Goal: Task Accomplishment & Management: Complete application form

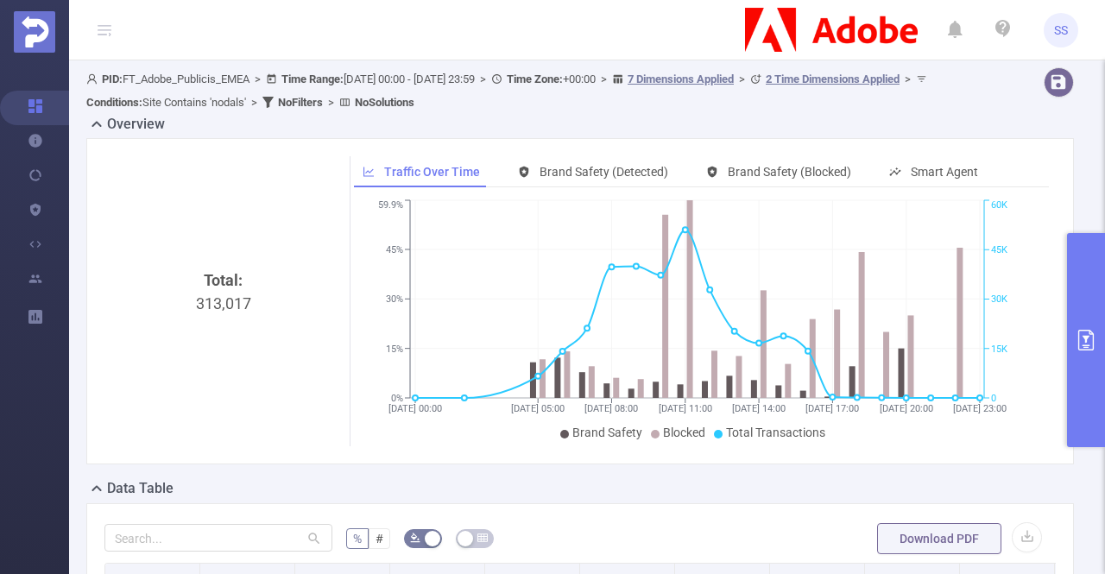
scroll to position [259, 0]
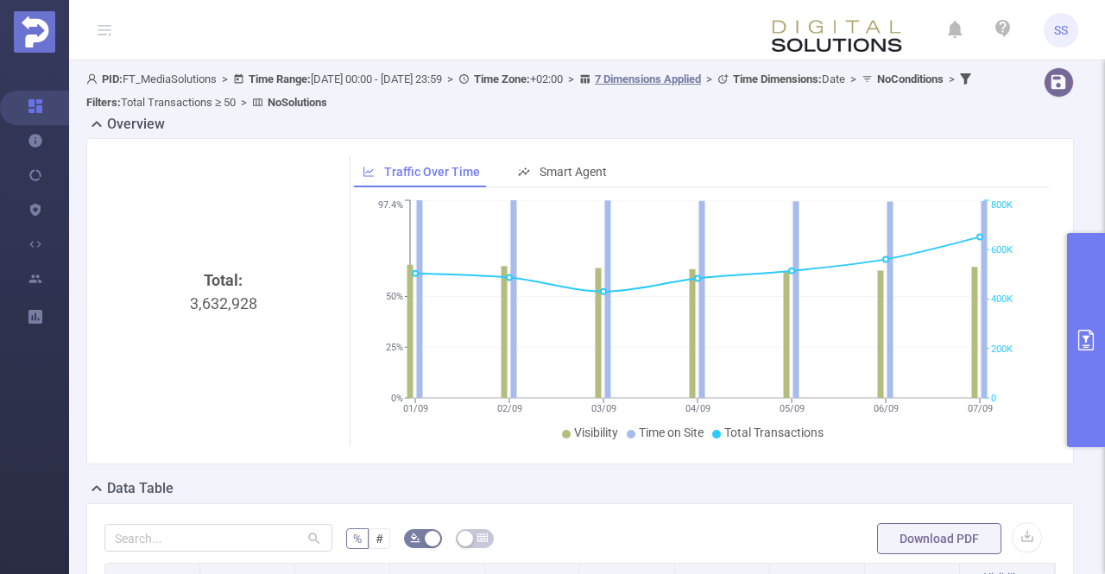
scroll to position [432, 0]
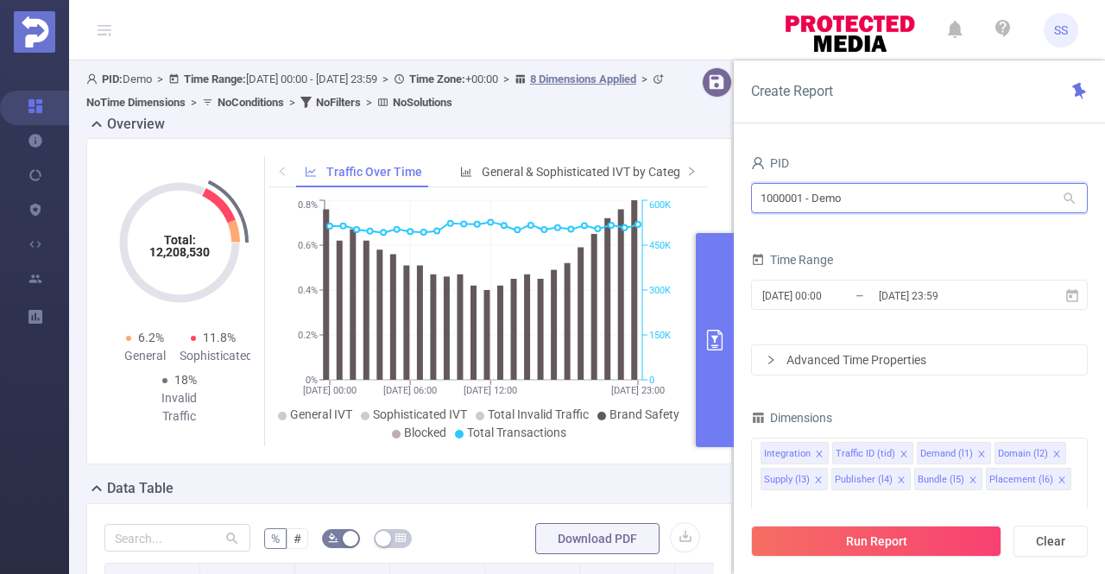
drag, startPoint x: 910, startPoint y: 204, endPoint x: 732, endPoint y: 197, distance: 177.9
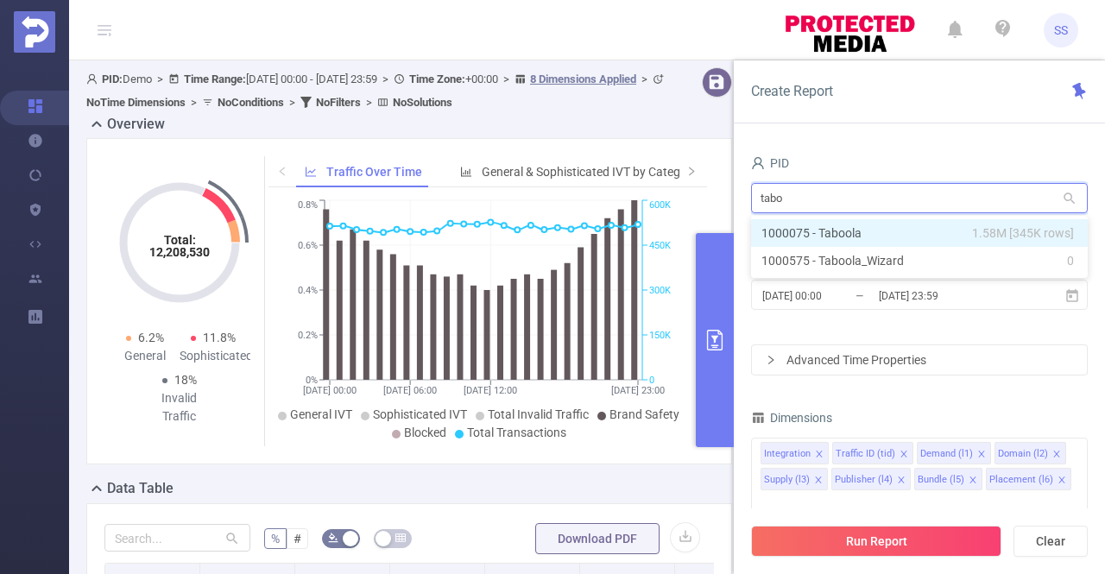
type input "taboo"
click at [986, 237] on span "1.58M [345K rows]" at bounding box center [1023, 233] width 102 height 19
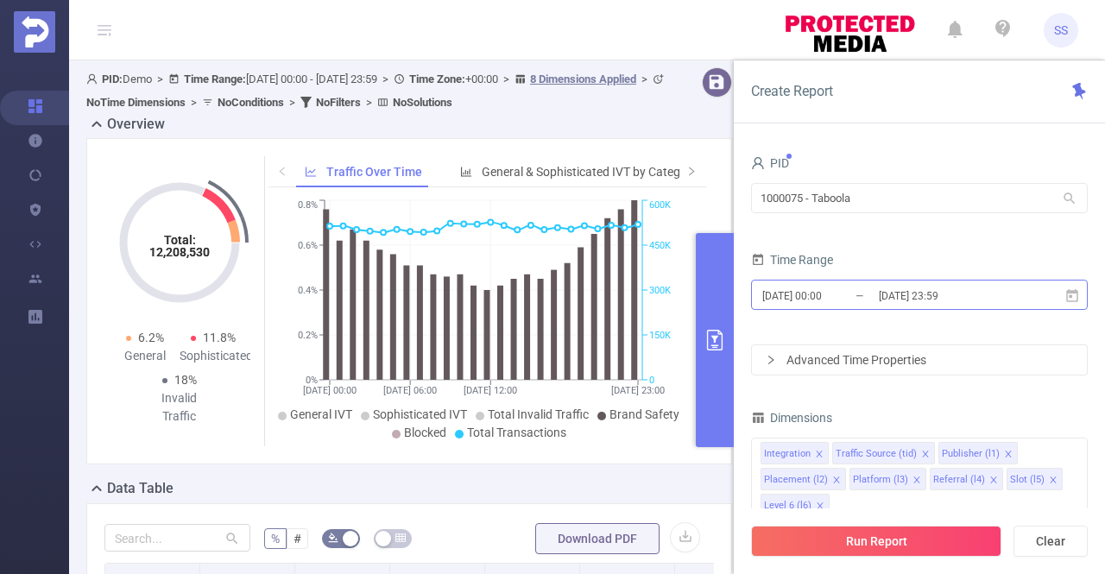
click at [944, 299] on input "2024-12-09 23:59" at bounding box center [947, 295] width 140 height 23
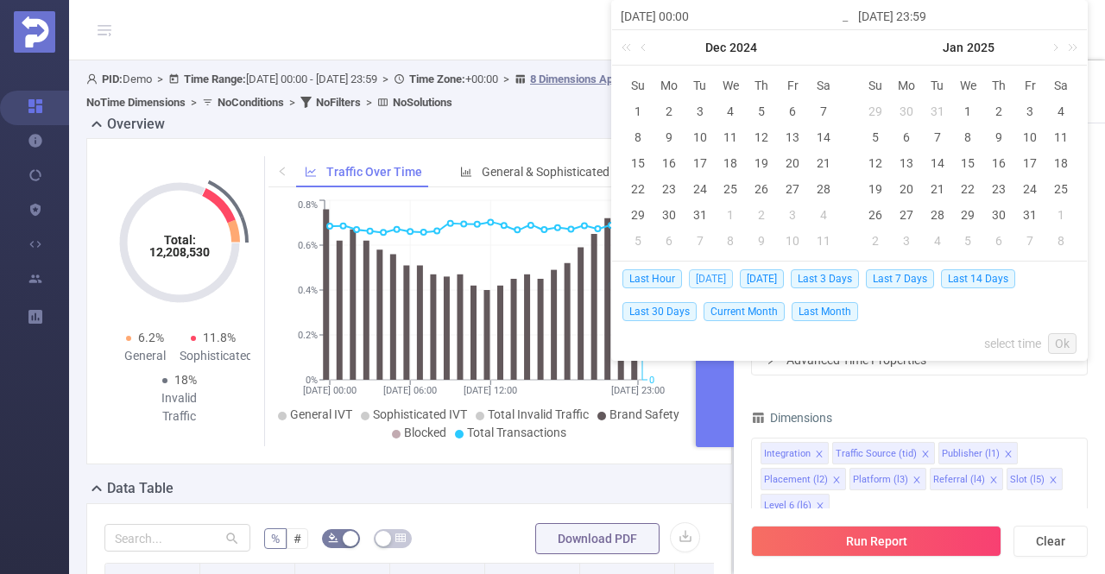
click at [714, 279] on span "Today" at bounding box center [711, 278] width 44 height 19
type input "2025-09-18 00:00"
type input "2025-09-18 23:59"
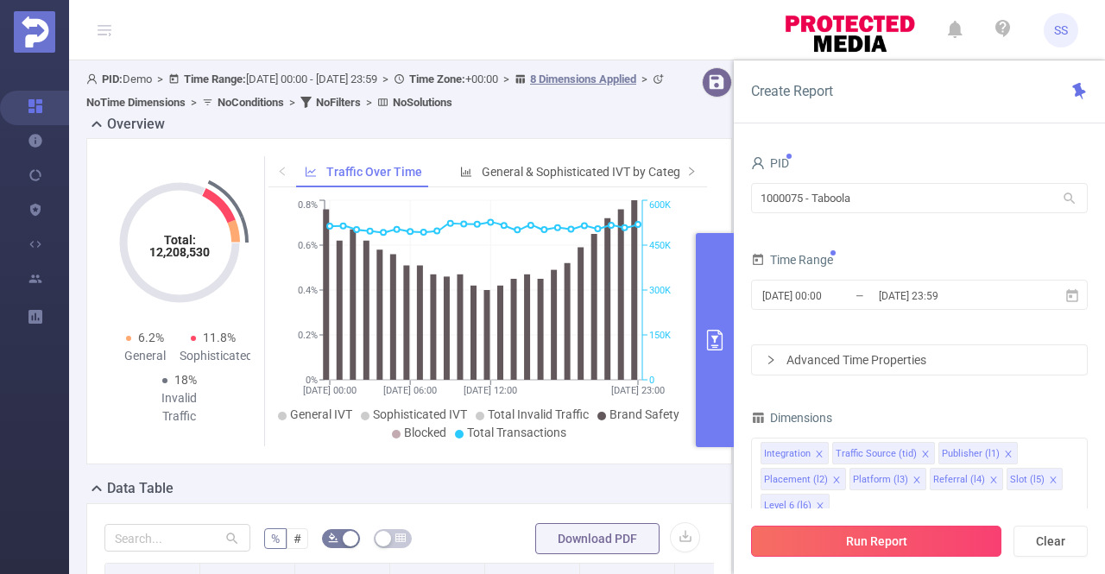
click at [877, 541] on button "Run Report" at bounding box center [876, 541] width 250 height 31
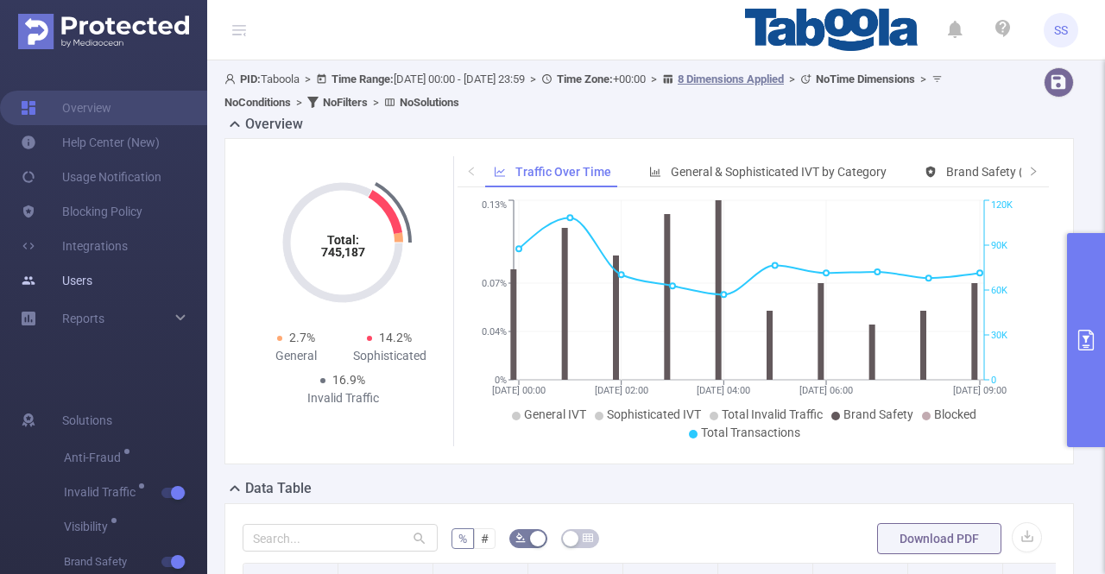
click at [91, 288] on link "Users" at bounding box center [57, 280] width 72 height 35
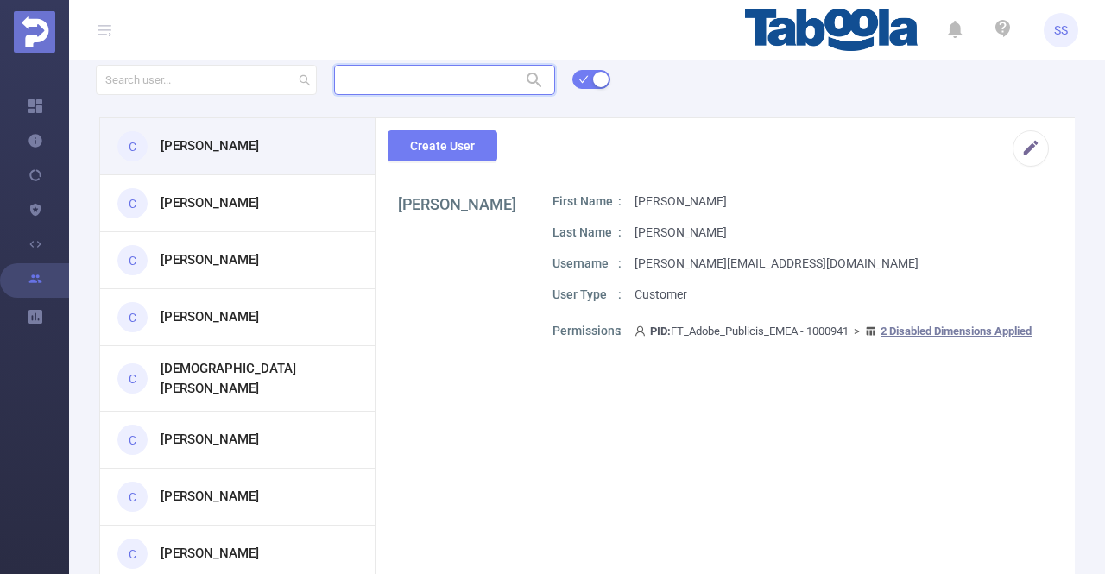
click at [346, 73] on input "text" at bounding box center [444, 80] width 221 height 30
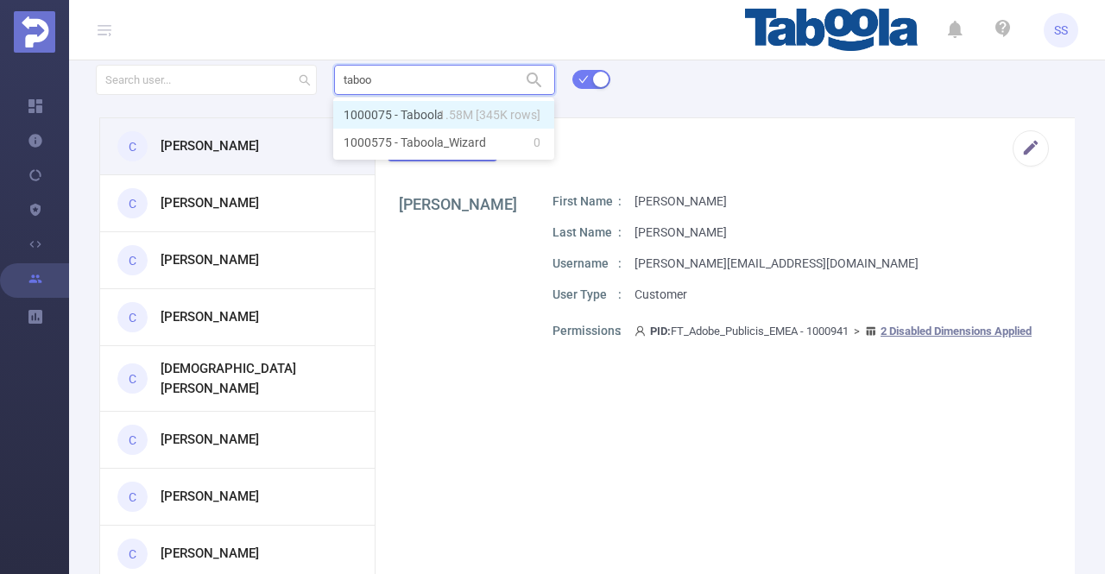
click at [363, 108] on li "1000075 - Taboola 1.58M [345K rows]" at bounding box center [443, 115] width 221 height 28
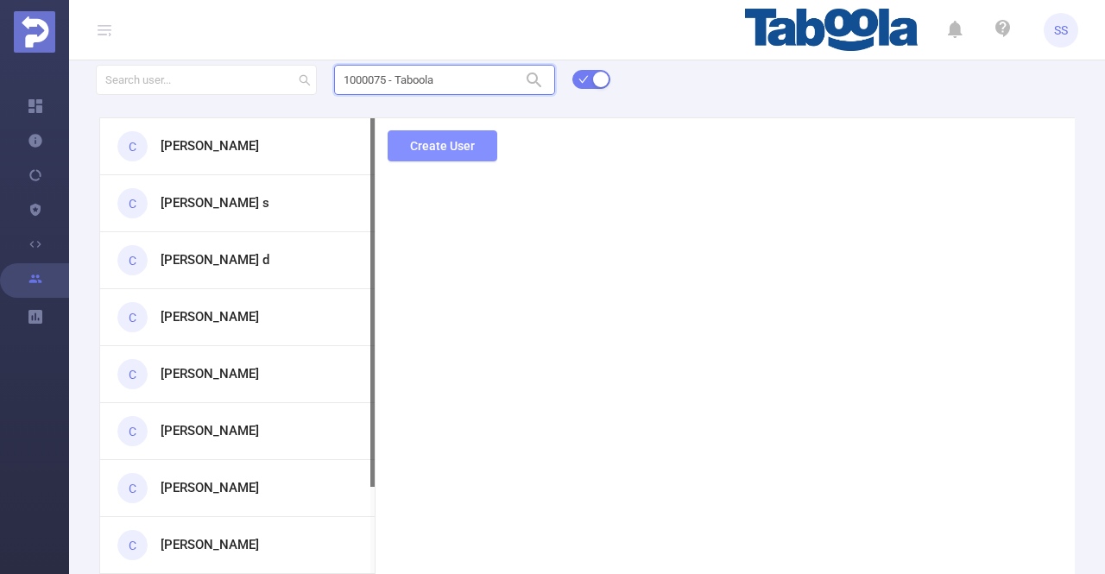
type input "1000075 - Taboola"
click at [437, 155] on div "1000075 - Taboola 1000075 - Taboola C Rena Wei C Jaisleen s C Dhirendra d C Moh…" at bounding box center [587, 347] width 1036 height 570
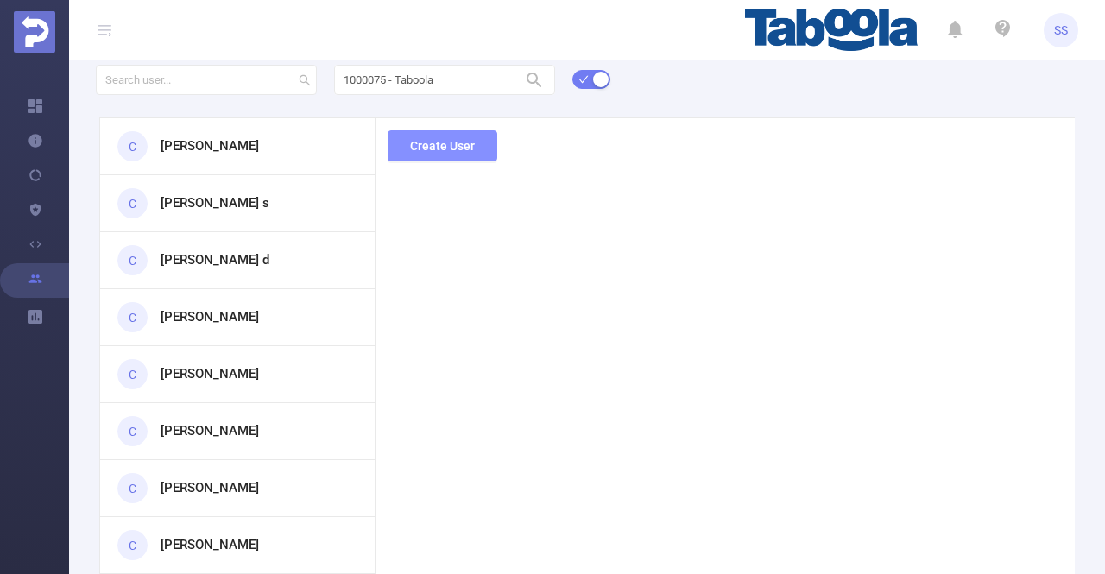
click at [450, 147] on button "Create User" at bounding box center [443, 145] width 110 height 31
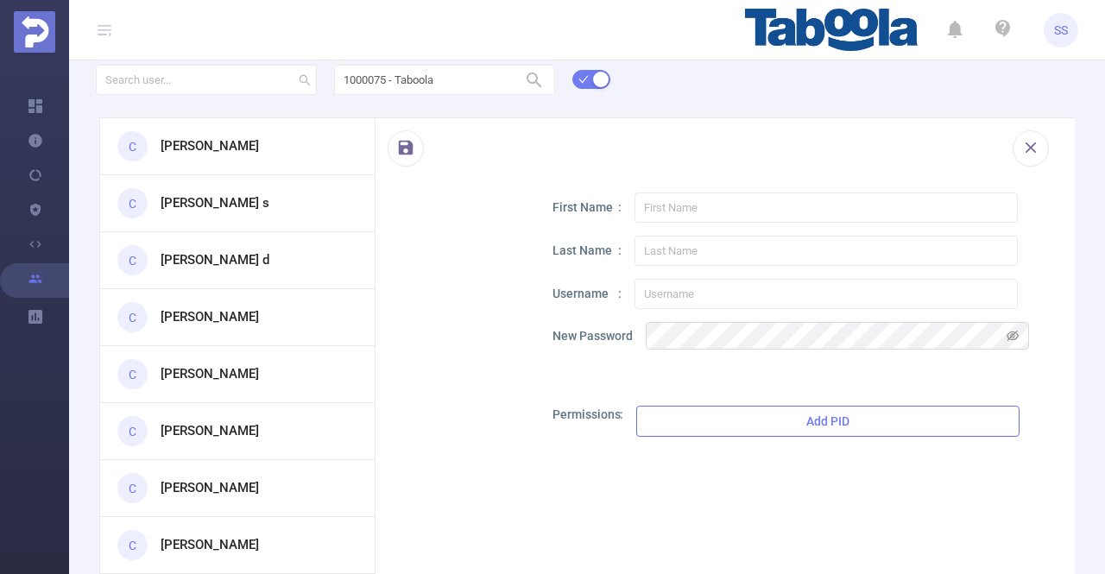
click at [698, 424] on button "Add PID" at bounding box center [827, 421] width 383 height 31
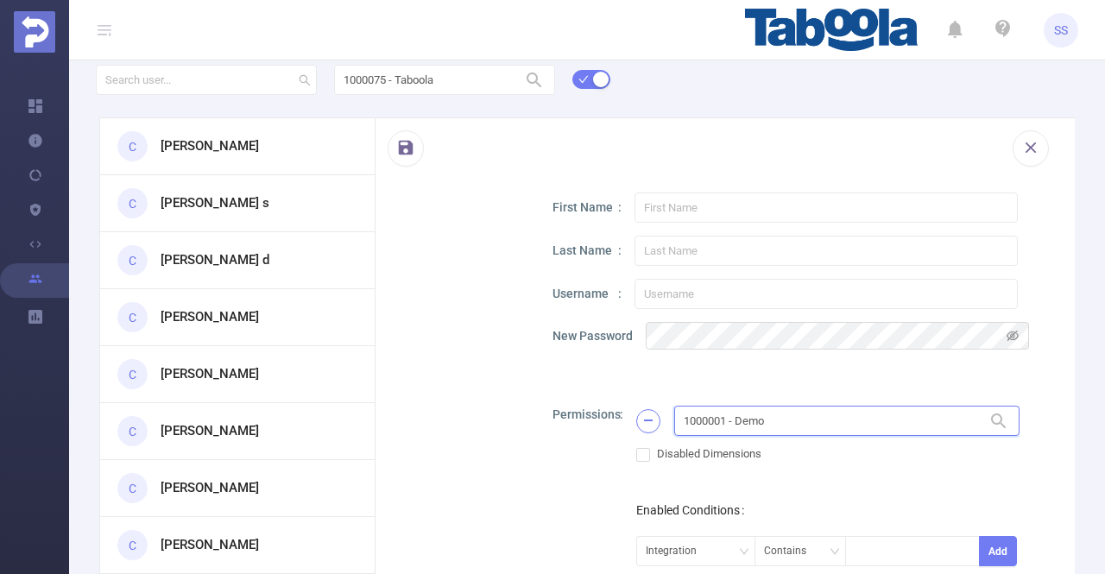
drag, startPoint x: 804, startPoint y: 424, endPoint x: 640, endPoint y: 427, distance: 164.0
click at [640, 427] on div "1000001 - Demo 1000001 - Demo" at bounding box center [827, 421] width 383 height 30
type input "tab"
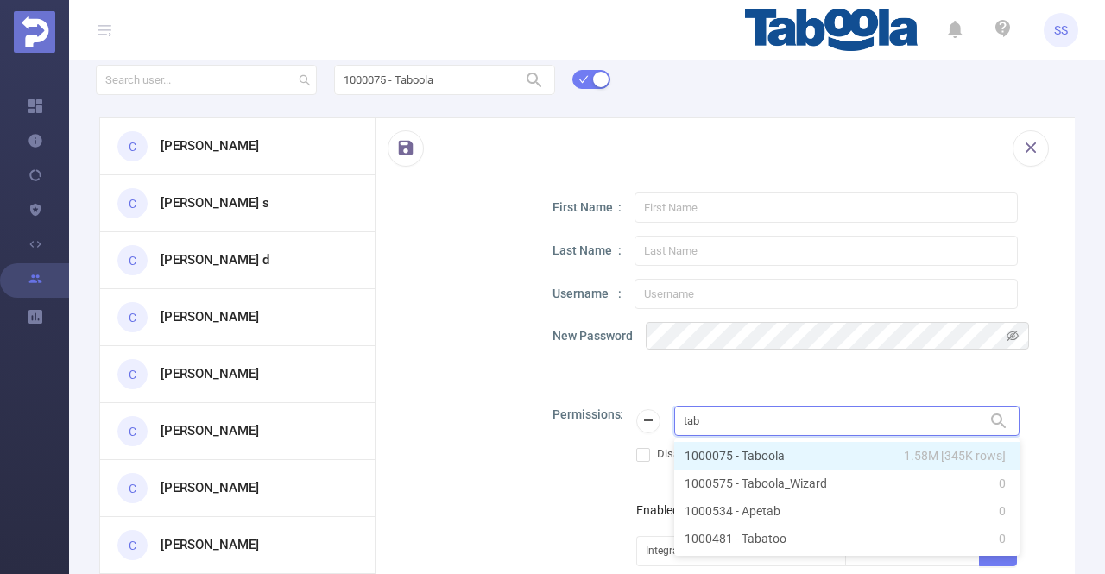
click at [834, 455] on li "1000075 - Taboola 1.58M [345K rows]" at bounding box center [846, 456] width 345 height 28
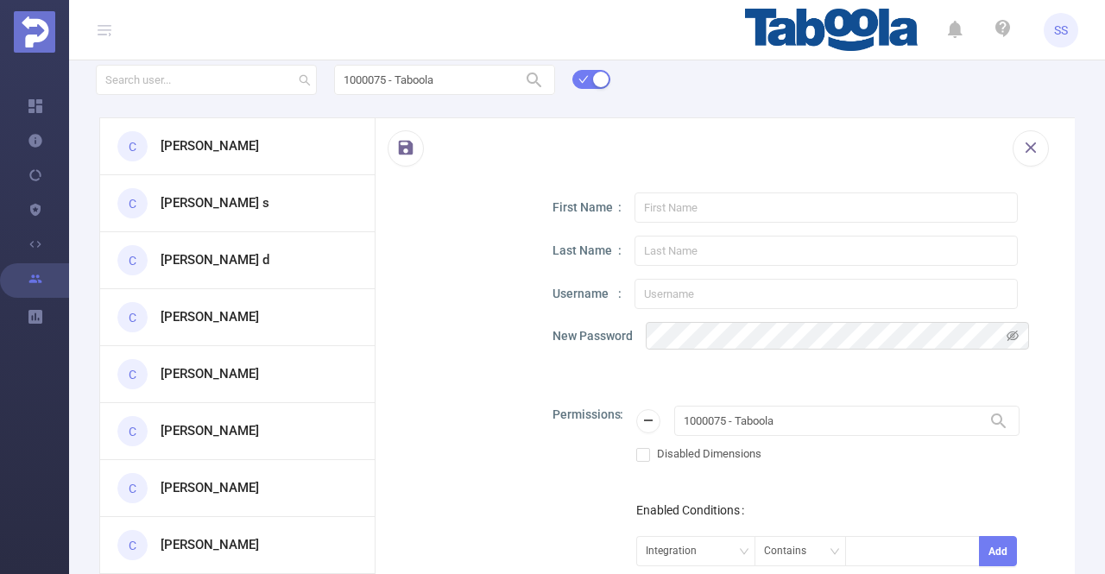
click at [456, 373] on div at bounding box center [458, 521] width 104 height 658
click at [730, 213] on input "text" at bounding box center [825, 207] width 383 height 30
paste input "Kriti Vishwakarma"
click at [704, 208] on input "Kriti Vishwakarma" at bounding box center [825, 207] width 383 height 30
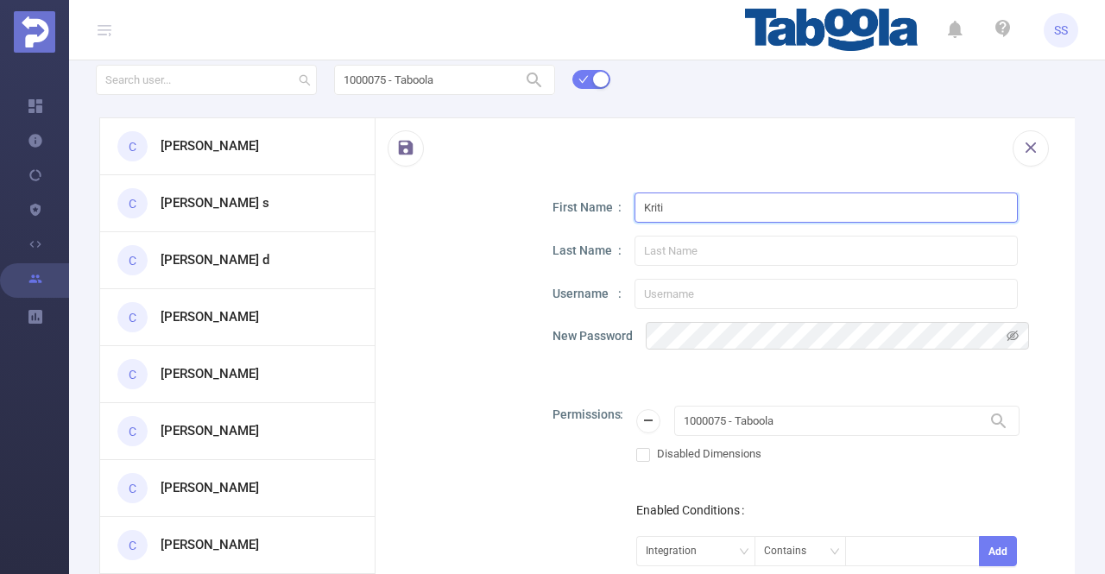
type input "Kriti"
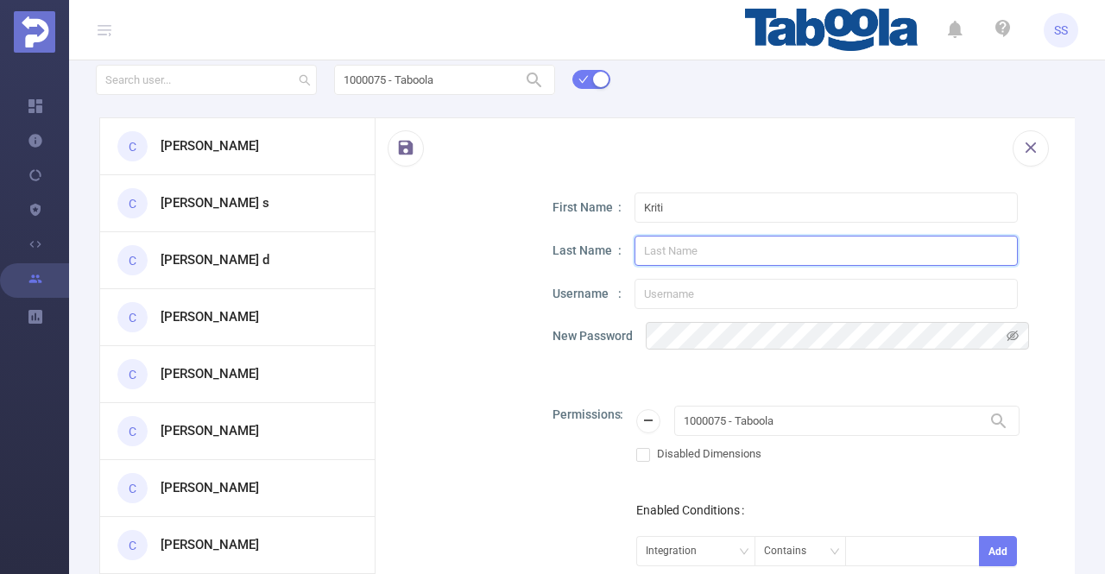
click at [703, 244] on input "text" at bounding box center [825, 251] width 383 height 30
paste input "Vishwakarma"
type input "Vishwakarma"
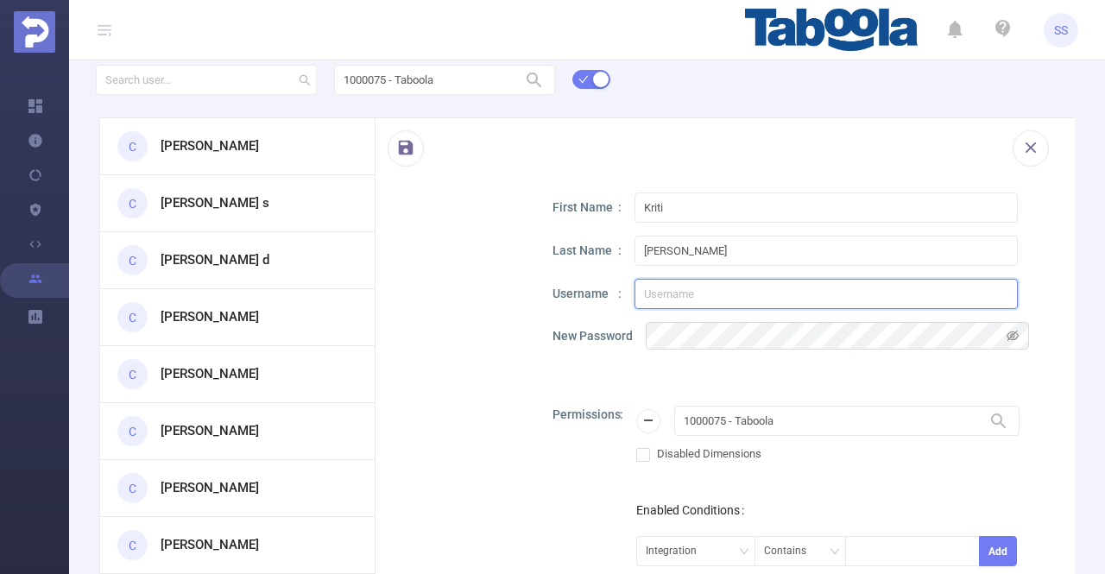
click at [684, 299] on input "text" at bounding box center [825, 294] width 383 height 30
paste input "kriti.v@taboola.com"
type input "kriti.v@taboola.com"
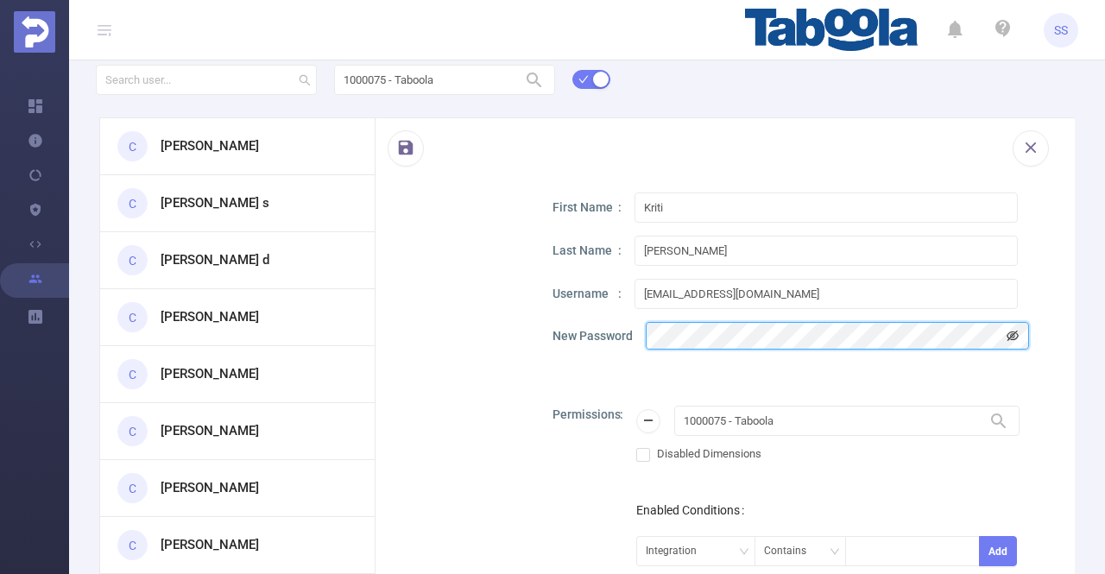
click at [1015, 338] on icon "icon: eye-invisible" at bounding box center [1012, 336] width 12 height 10
drag, startPoint x: 792, startPoint y: 290, endPoint x: 552, endPoint y: 286, distance: 239.1
click at [552, 286] on div "Username kriti.v@taboola.com" at bounding box center [798, 294] width 492 height 30
click at [613, 340] on div "New Password" at bounding box center [798, 336] width 492 height 28
click at [395, 139] on button "button" at bounding box center [406, 148] width 36 height 36
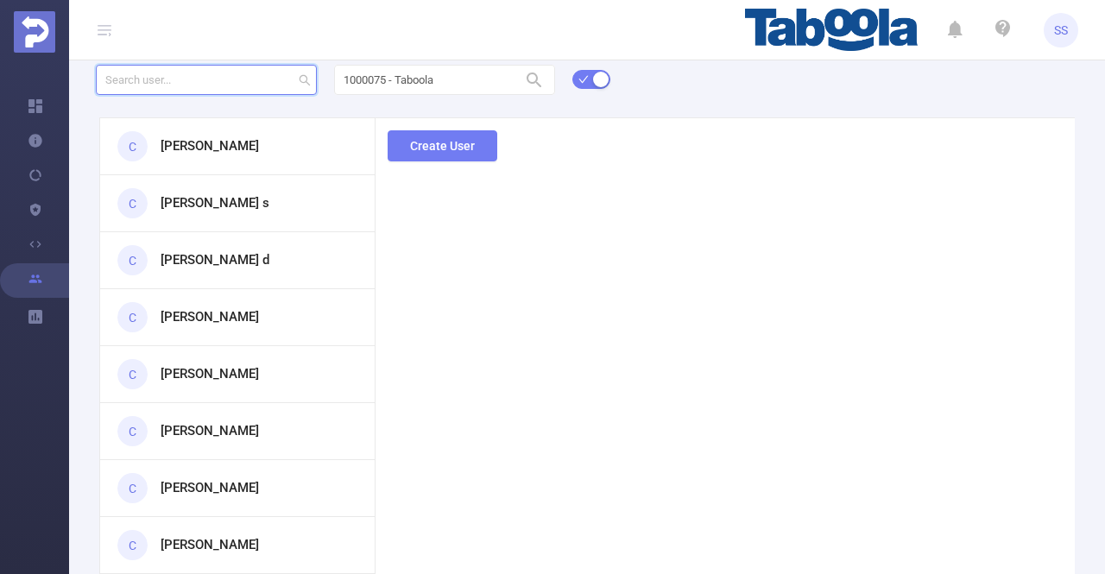
click at [218, 80] on input "text" at bounding box center [206, 80] width 221 height 30
type input "kri"
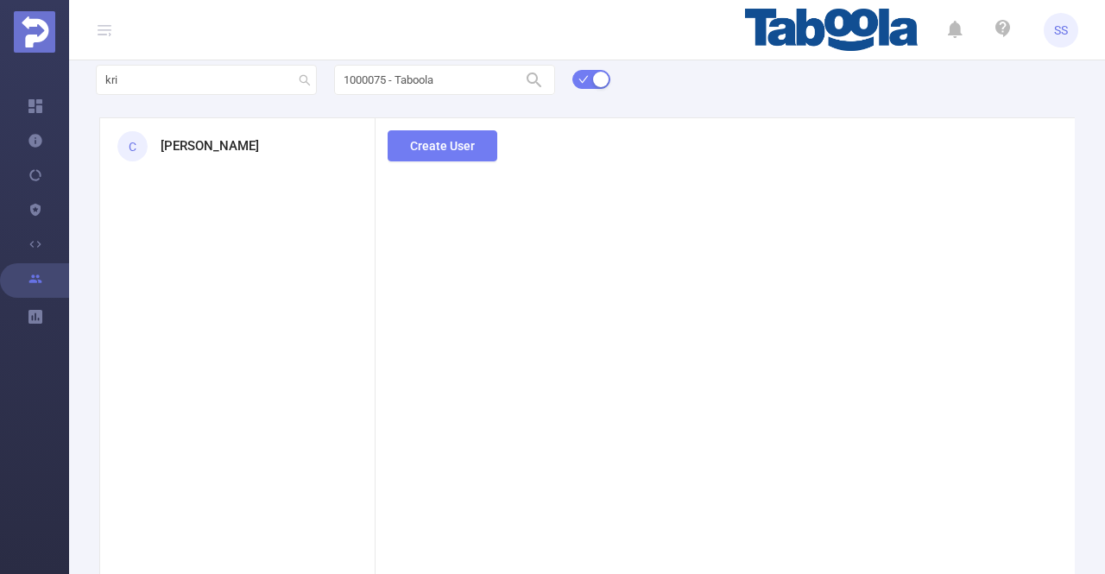
click at [269, 151] on div "C Kriti Vishwakarma" at bounding box center [237, 146] width 274 height 56
